Goal: Task Accomplishment & Management: Use online tool/utility

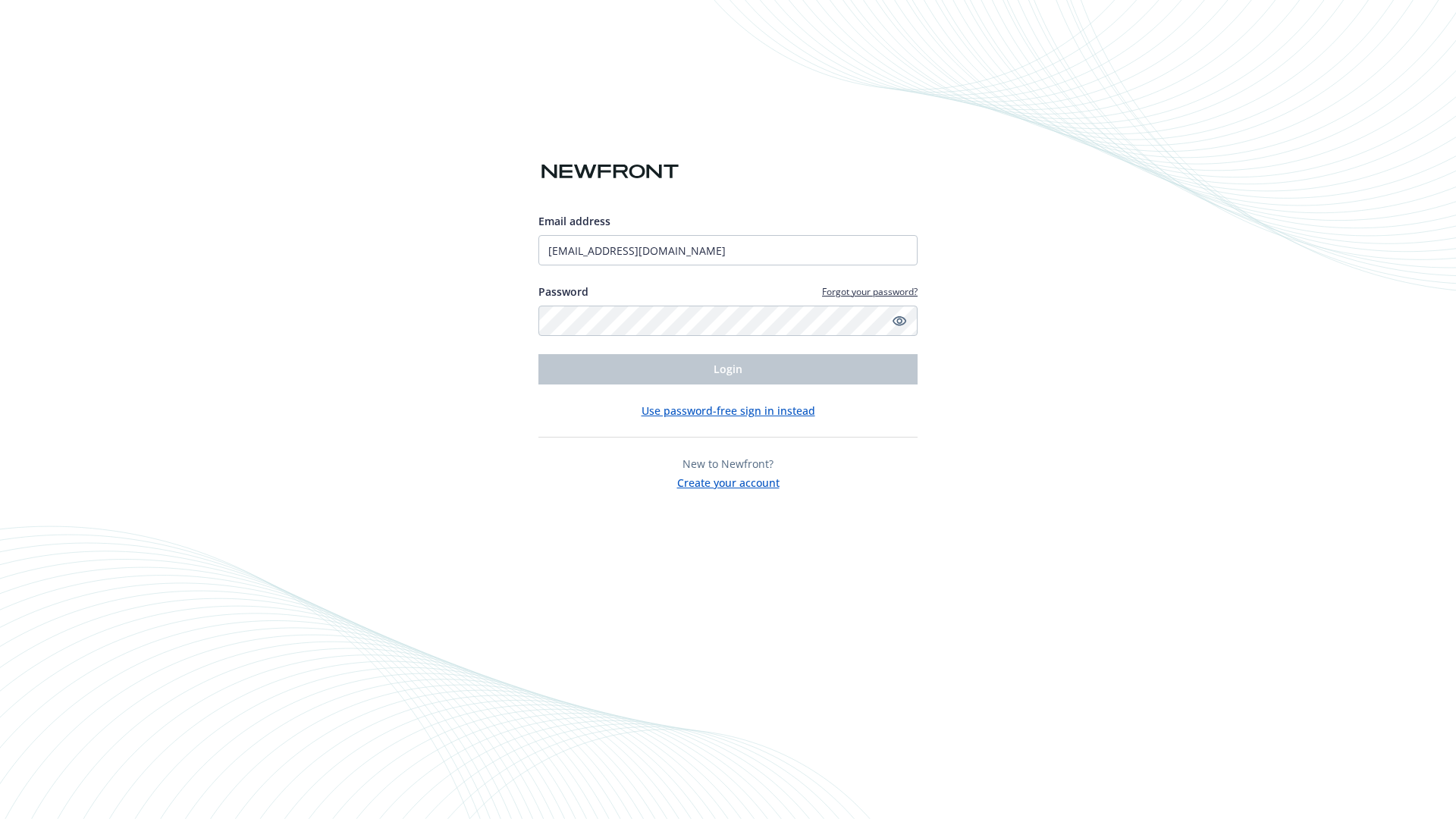
type input "[EMAIL_ADDRESS][DOMAIN_NAME]"
click at [728, 370] on span "Login" at bounding box center [728, 369] width 28 height 14
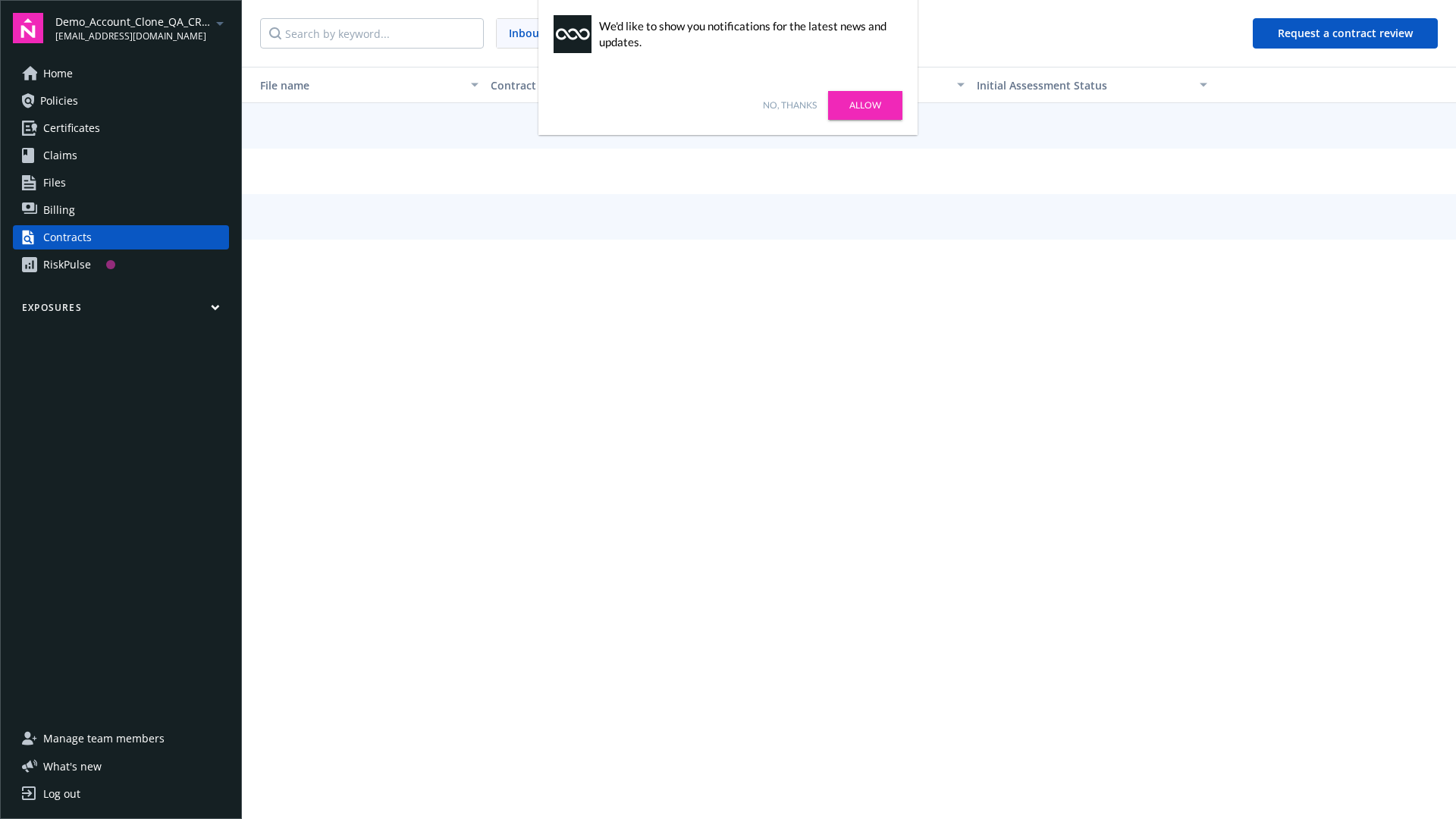
click at [790, 105] on link "No, thanks" at bounding box center [790, 105] width 54 height 13
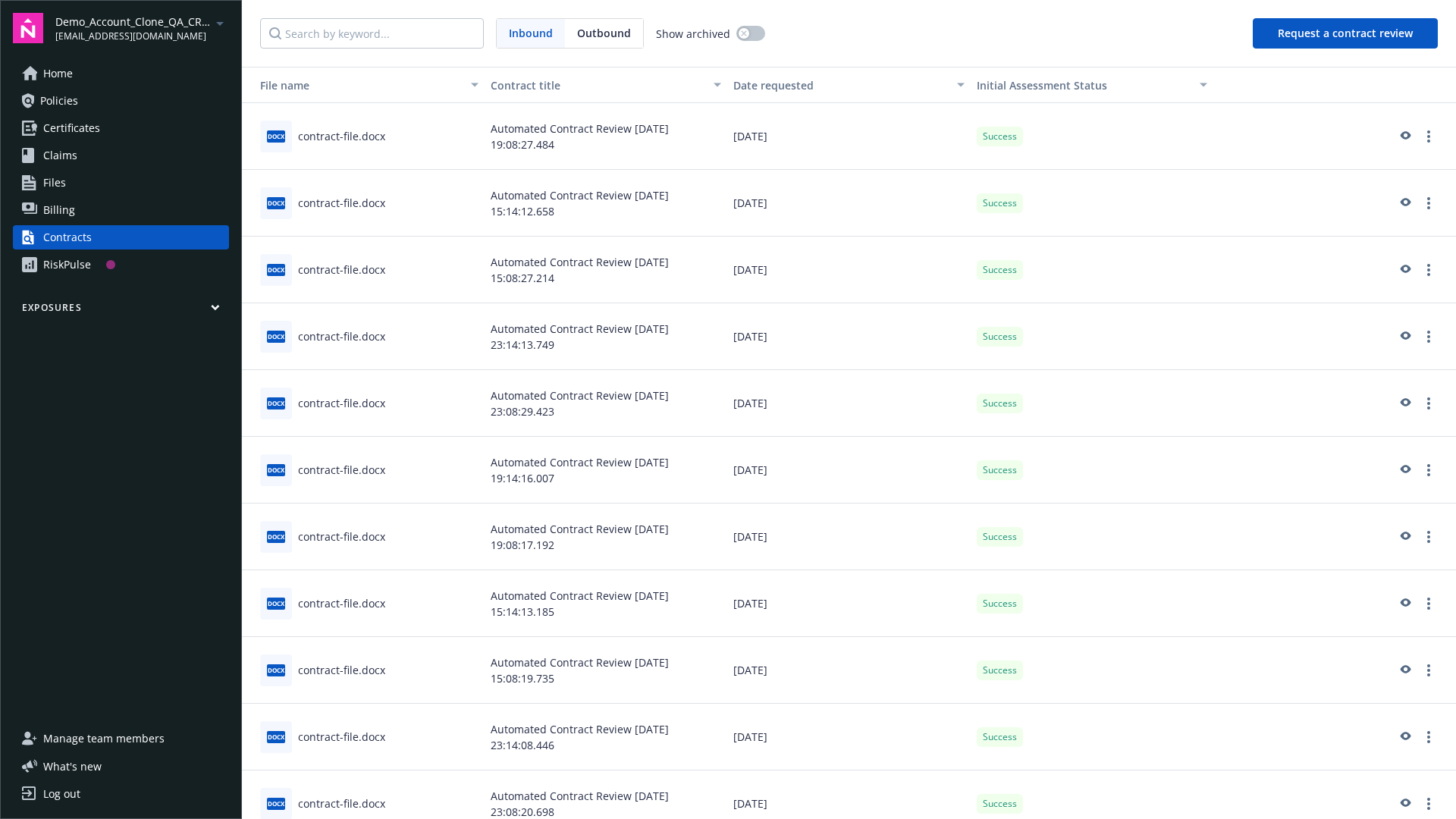
click at [1345, 33] on button "Request a contract review" at bounding box center [1345, 33] width 185 height 30
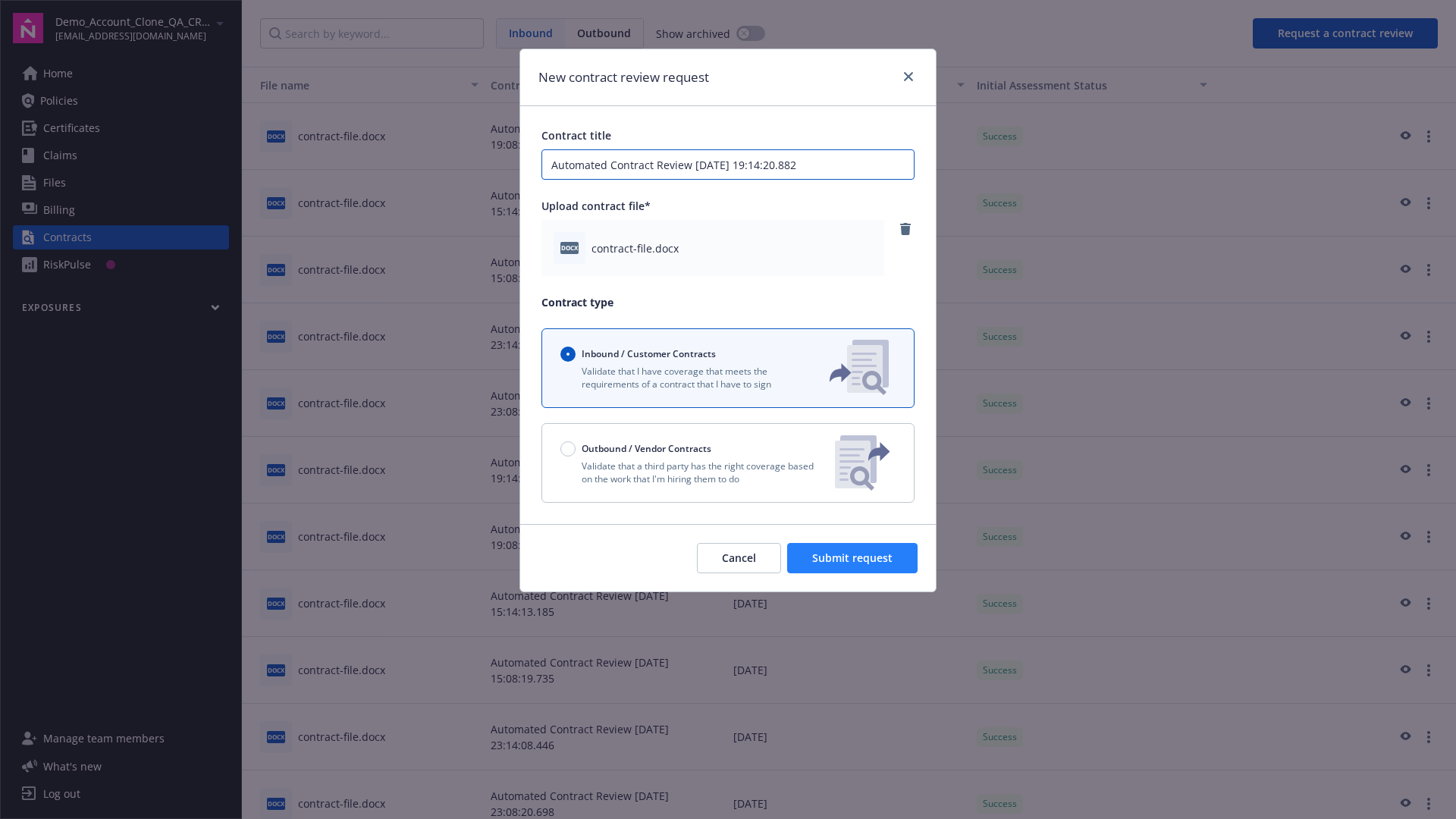
type input "Automated Contract Review 10-15-2025 19:14:20.882"
click at [853, 558] on span "Submit request" at bounding box center [852, 558] width 81 height 14
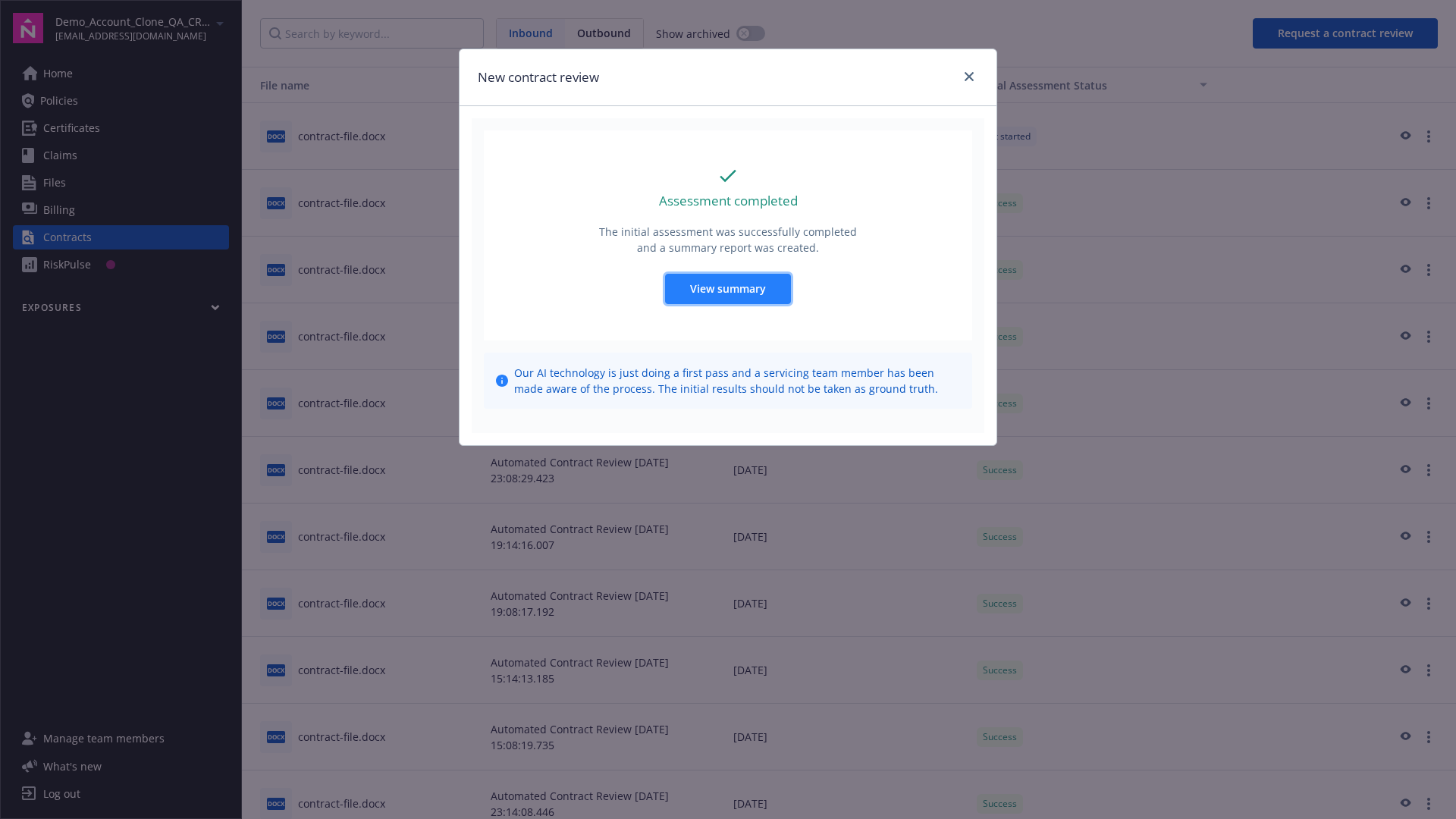
click at [727, 288] on span "View summary" at bounding box center [728, 288] width 76 height 14
